Goal: Check status: Verify the current state of an ongoing process or item

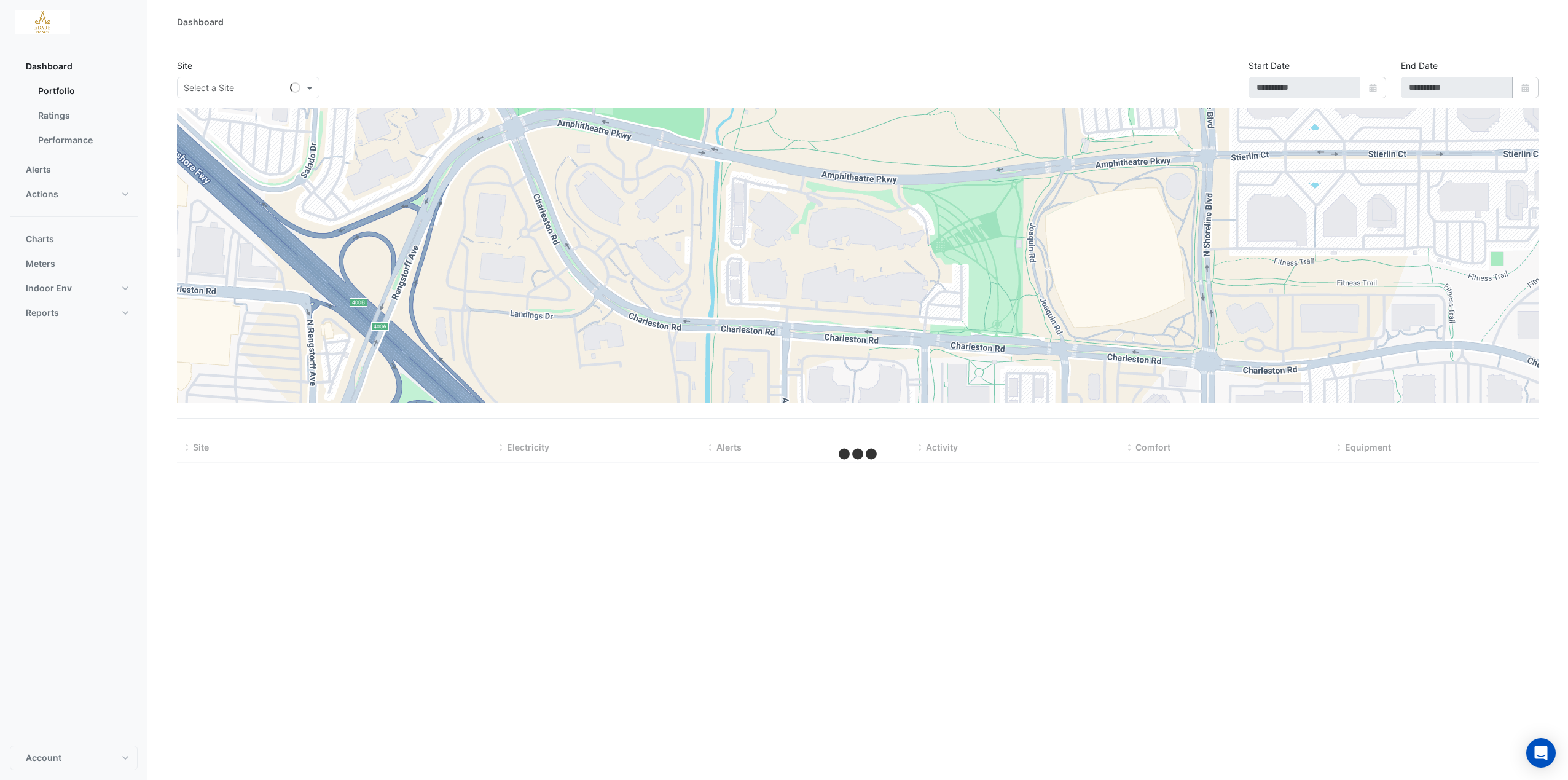
type input "**********"
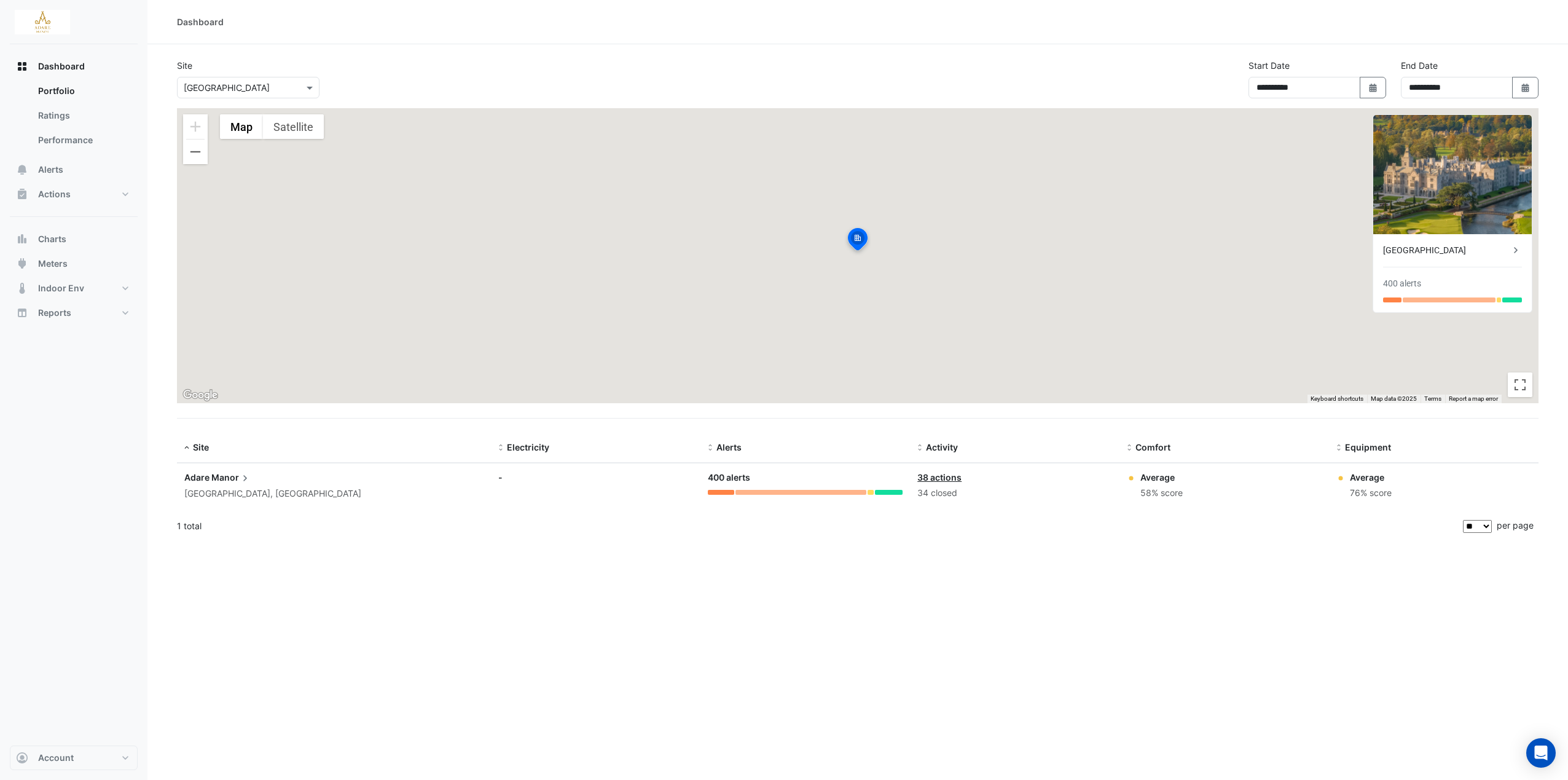
click at [215, 480] on span "Manor" at bounding box center [231, 478] width 40 height 14
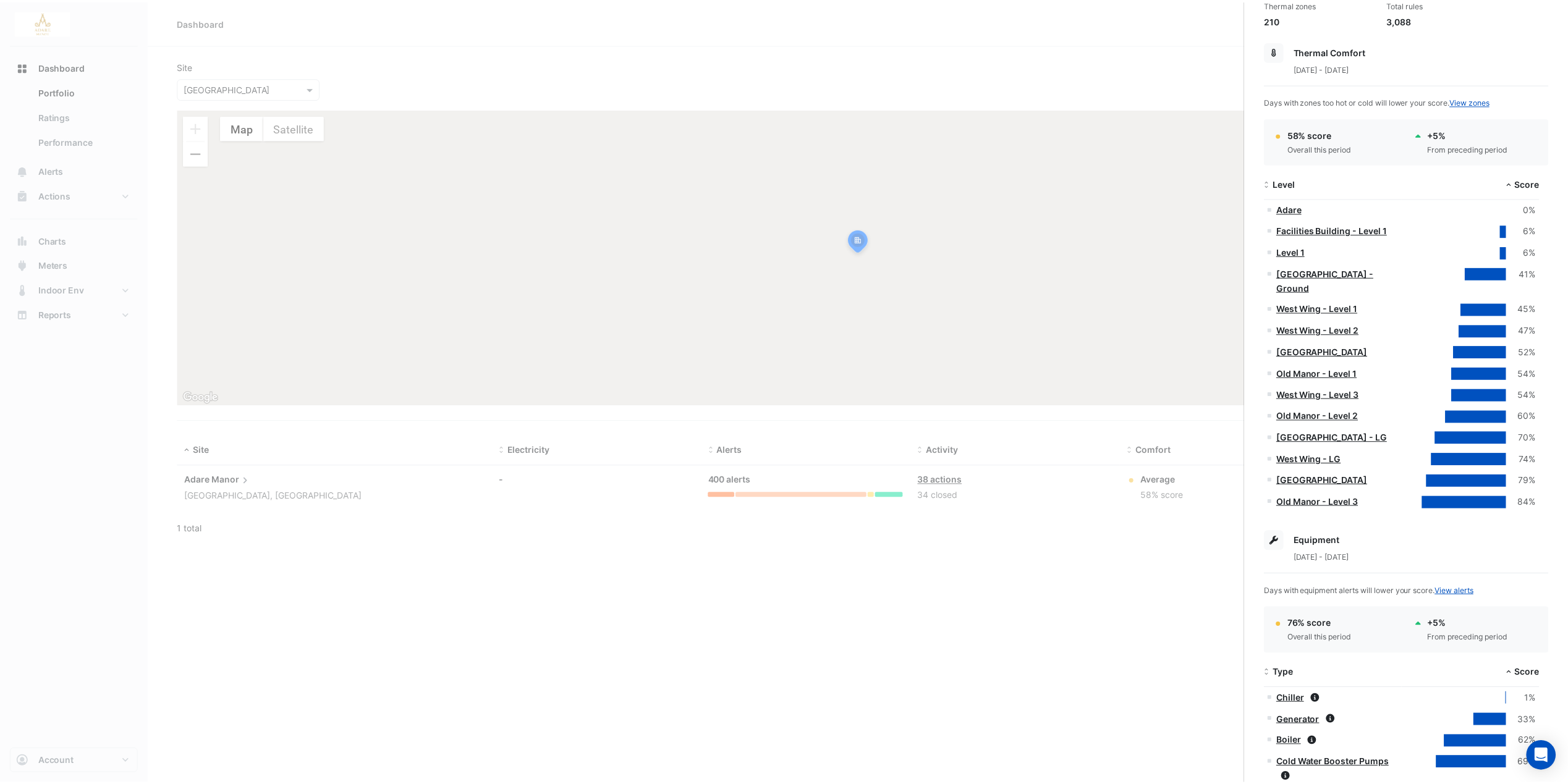
scroll to position [176, 0]
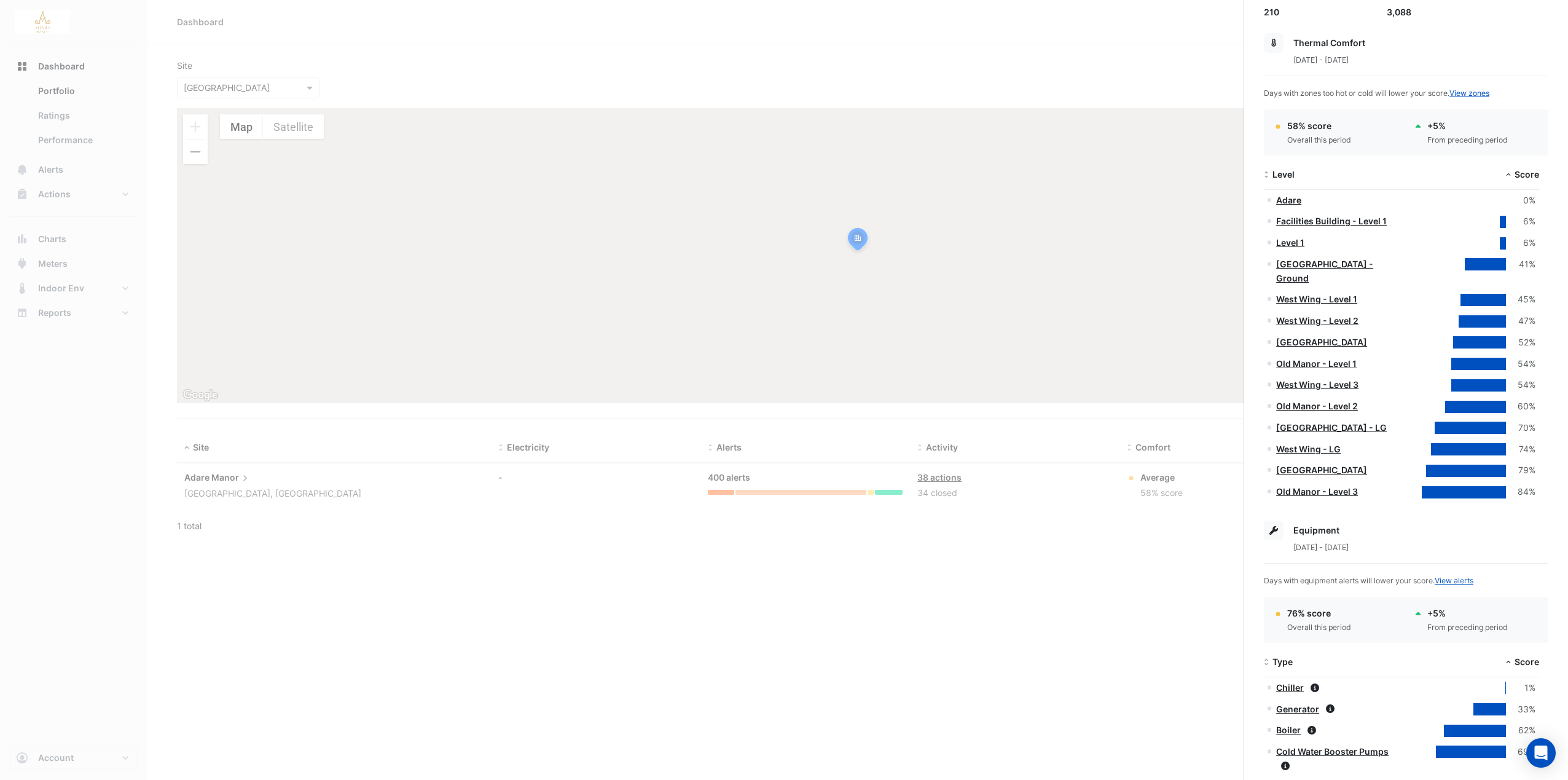
click at [1294, 682] on link "Chiller" at bounding box center [1290, 687] width 27 height 10
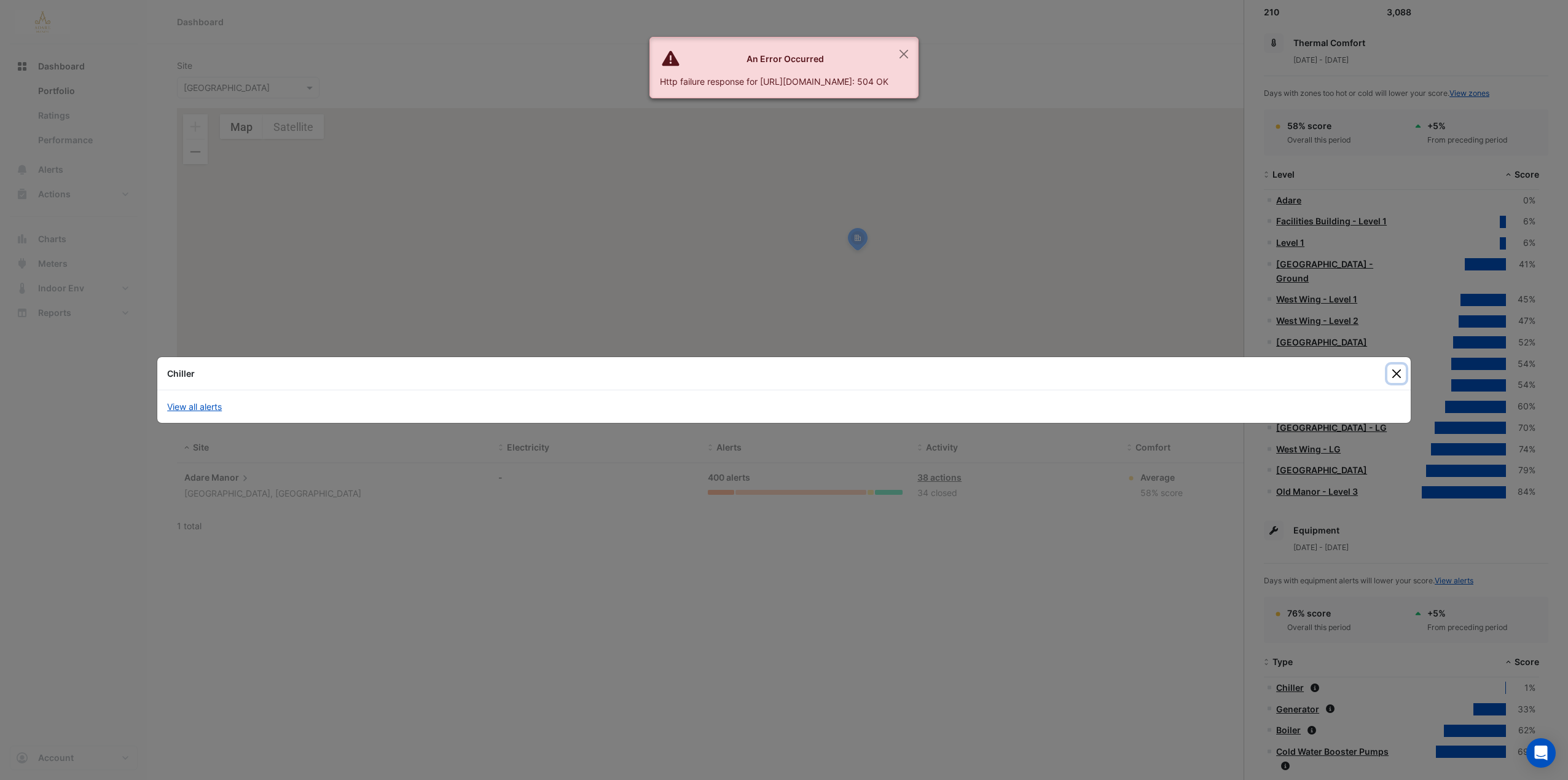
click at [1393, 372] on button "Close" at bounding box center [1397, 374] width 19 height 19
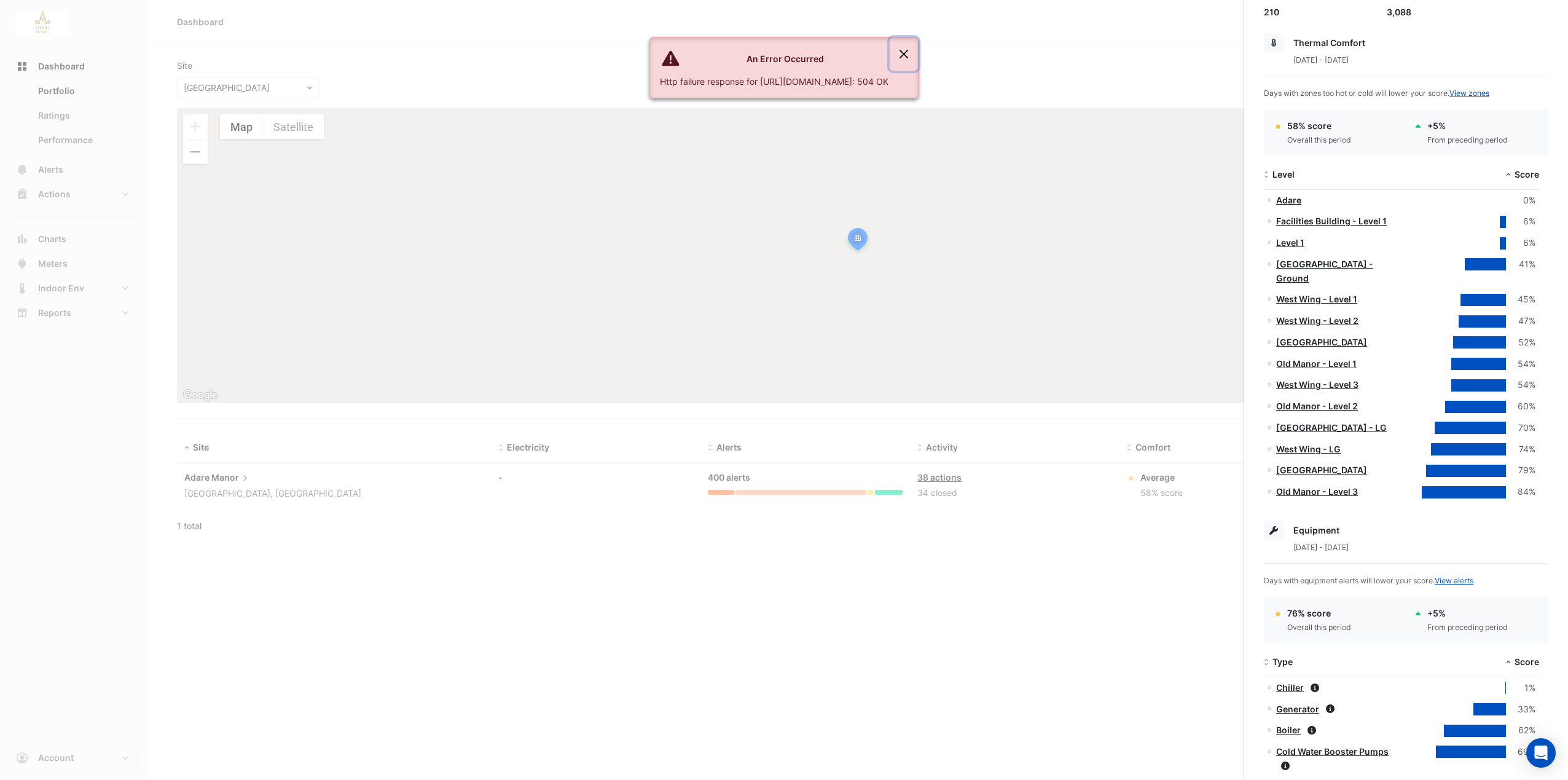
click at [918, 54] on button "Close" at bounding box center [904, 54] width 28 height 33
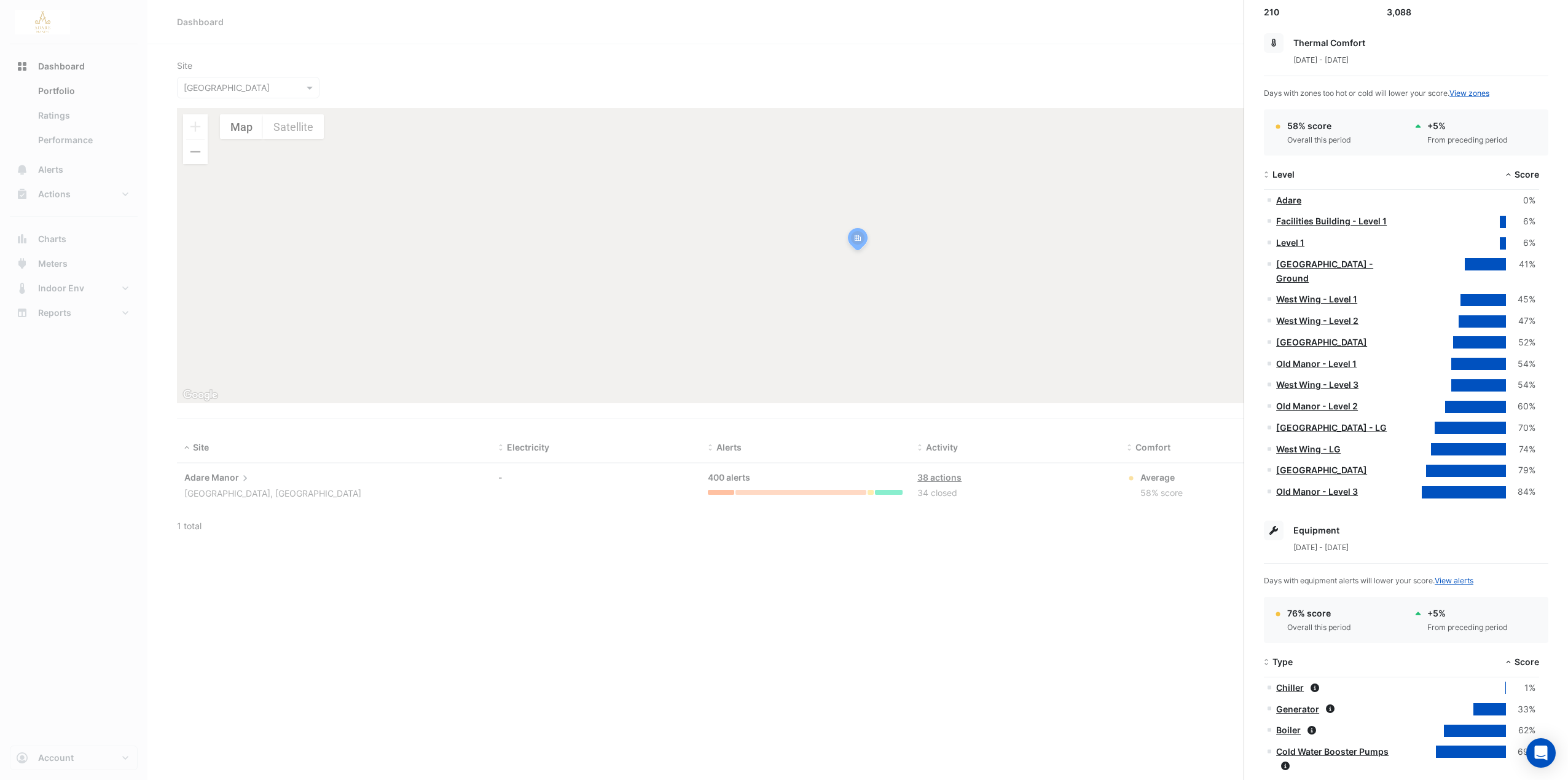
click at [1036, 570] on ngb-offcanvas-backdrop at bounding box center [784, 390] width 1568 height 780
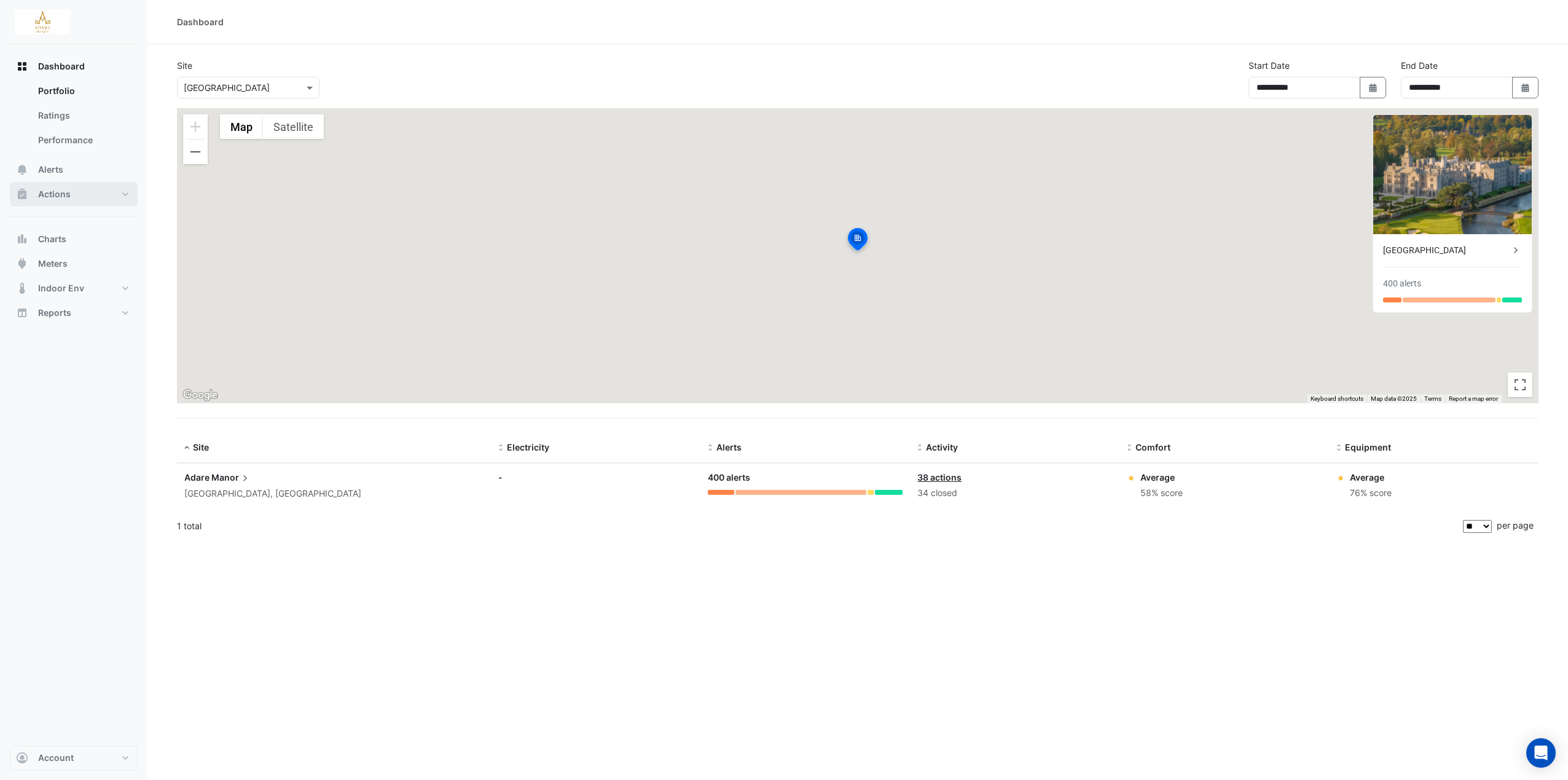
click at [63, 191] on span "Actions" at bounding box center [55, 194] width 32 height 12
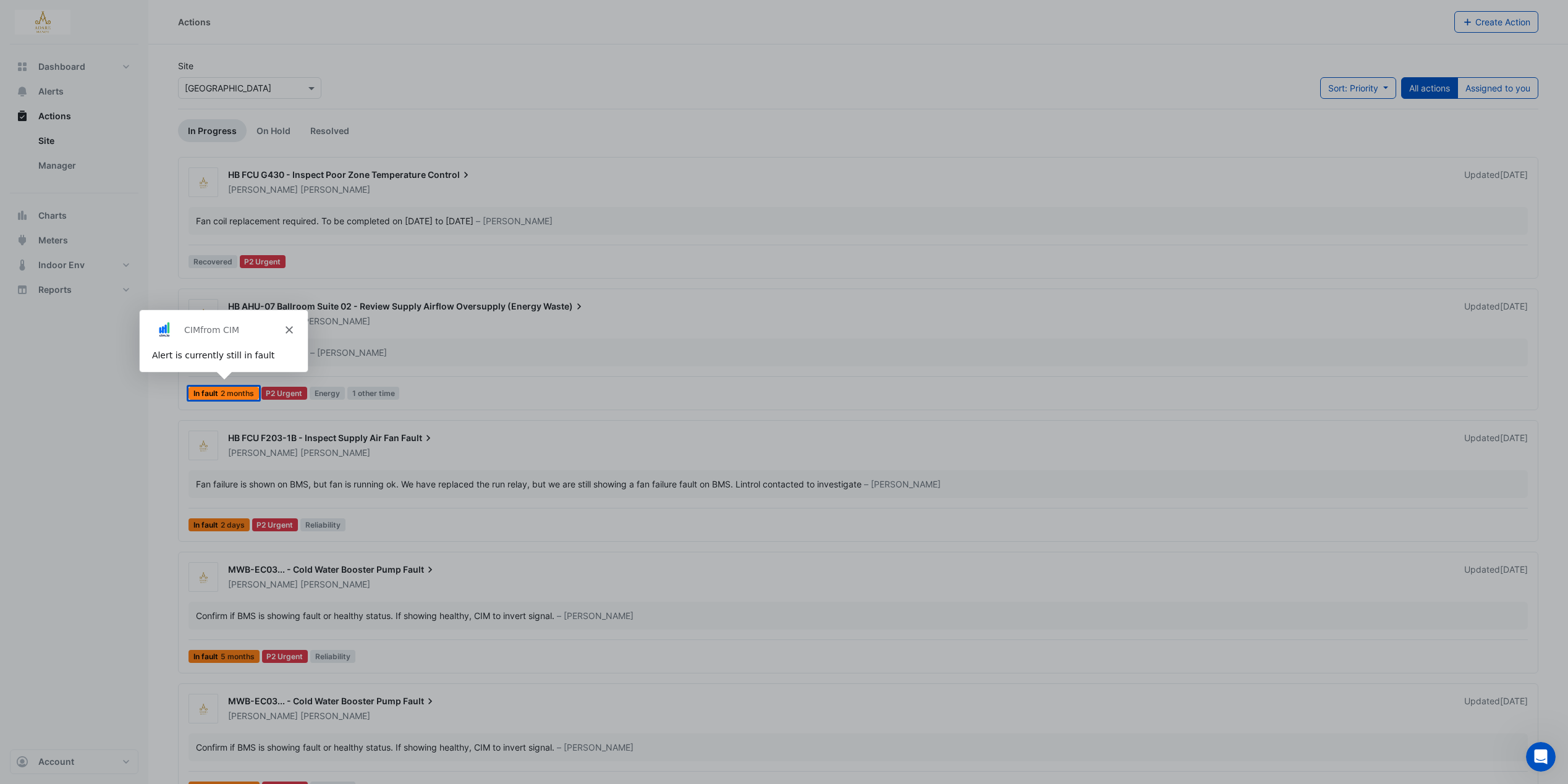
click at [289, 329] on icon "Close" at bounding box center [288, 329] width 8 height 8
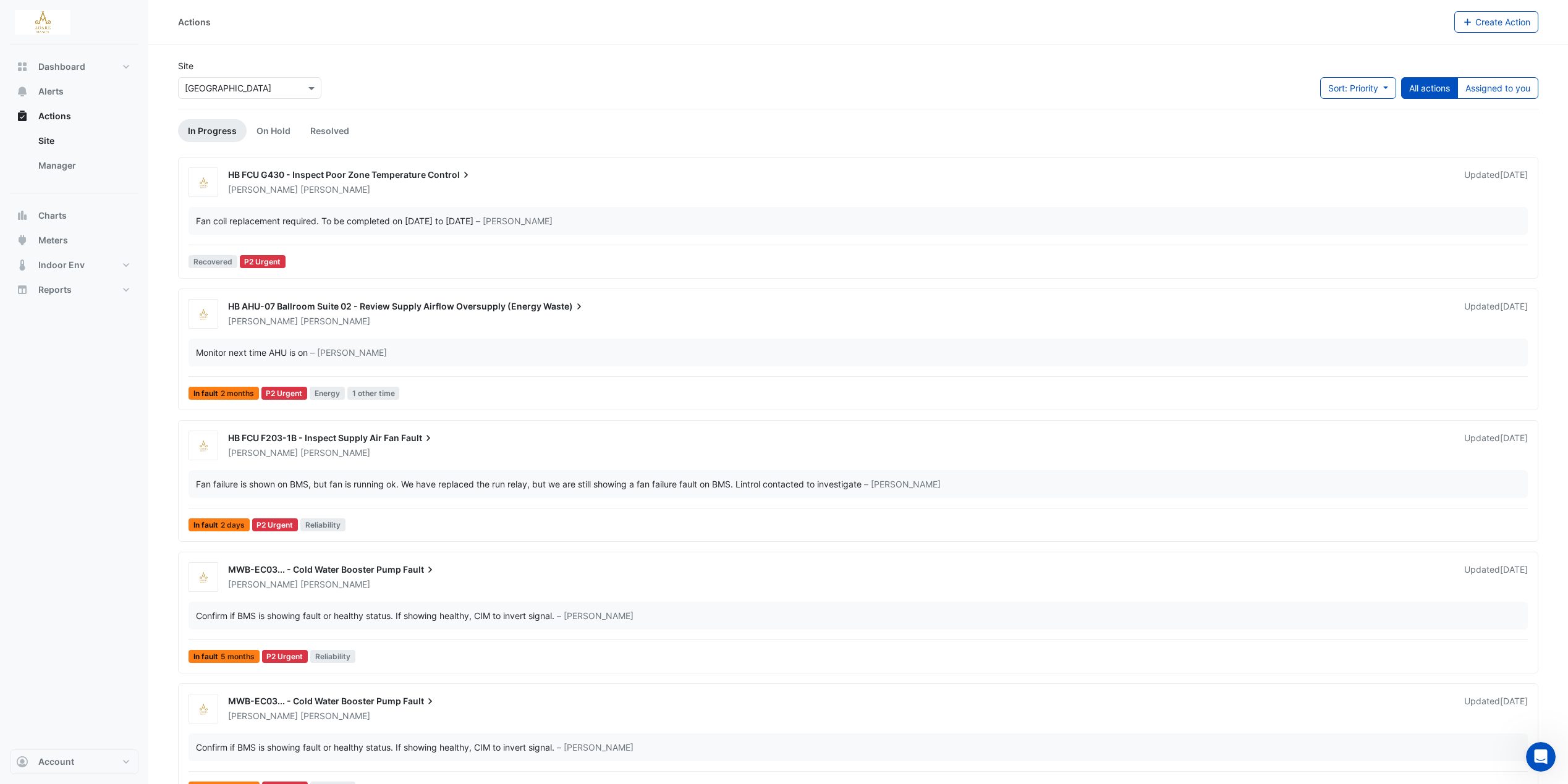
click at [419, 192] on div "[PERSON_NAME]" at bounding box center [838, 189] width 1224 height 12
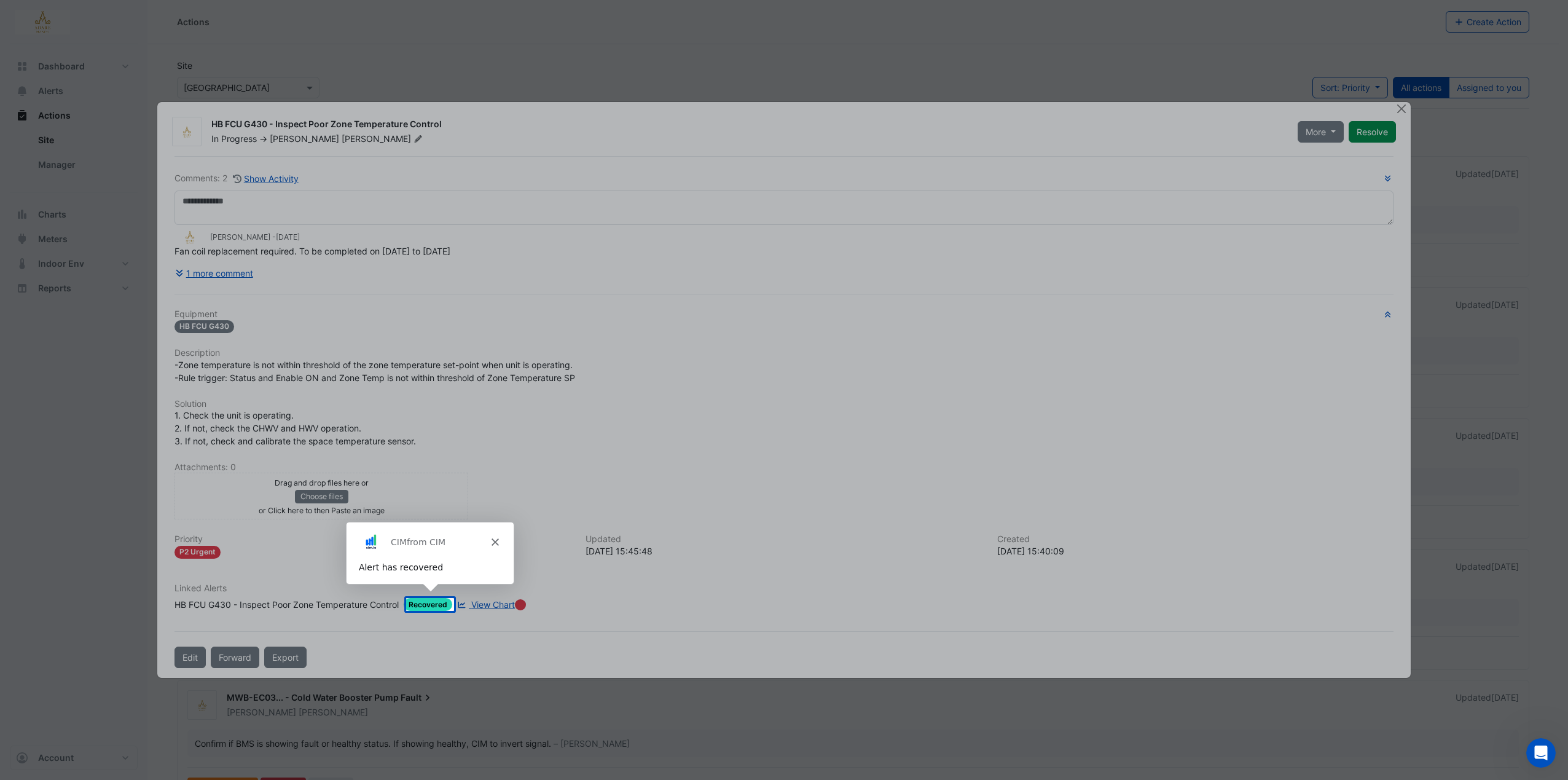
click at [496, 539] on polygon "Close" at bounding box center [494, 541] width 8 height 8
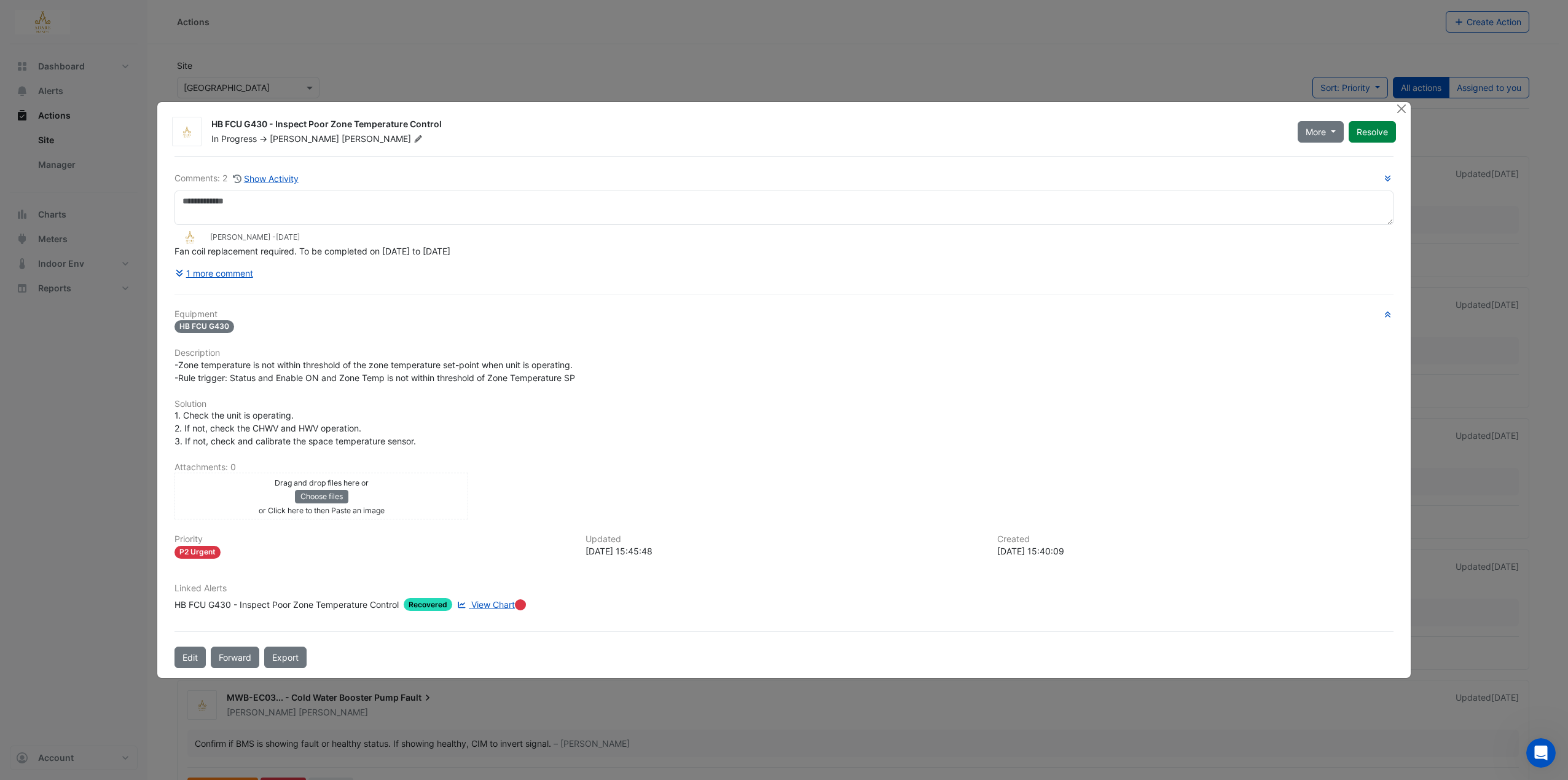
click at [491, 602] on span "View Chart" at bounding box center [492, 605] width 43 height 10
